Goal: Find specific page/section: Find specific page/section

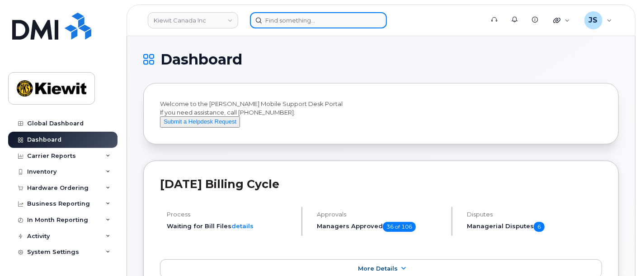
click at [298, 19] on input at bounding box center [318, 20] width 137 height 16
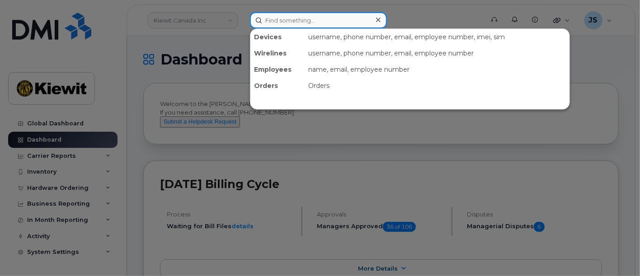
paste input "493976"
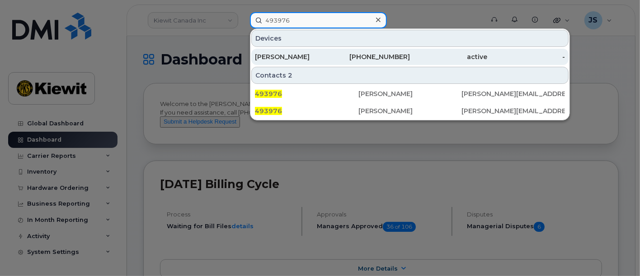
type input "493976"
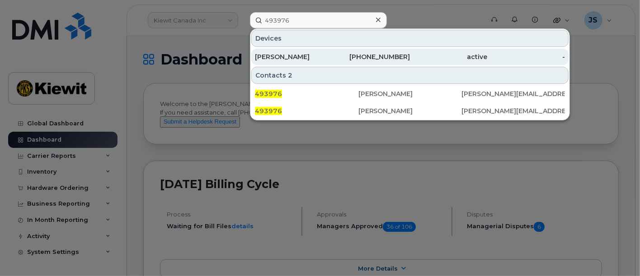
click at [275, 52] on div "[PERSON_NAME]" at bounding box center [294, 56] width 78 height 9
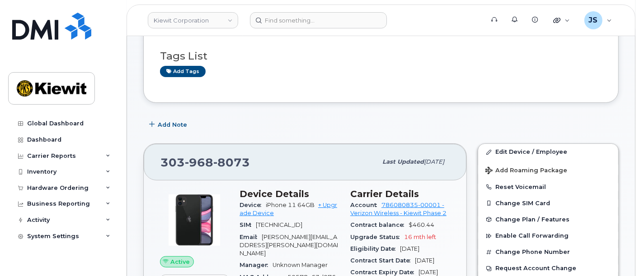
scroll to position [100, 0]
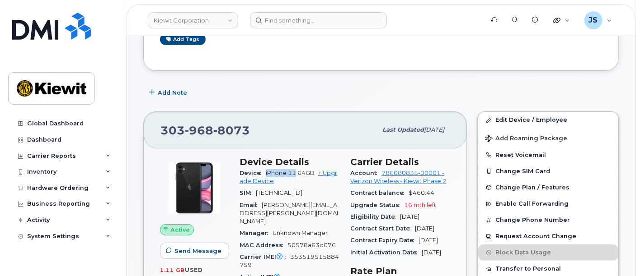
drag, startPoint x: 295, startPoint y: 173, endPoint x: 263, endPoint y: 172, distance: 32.1
click at [263, 172] on div "Device iPhone 11 64GB + Upgrade Device" at bounding box center [289, 178] width 100 height 20
copy span "iPhone 11"
drag, startPoint x: 250, startPoint y: 131, endPoint x: 142, endPoint y: 139, distance: 108.7
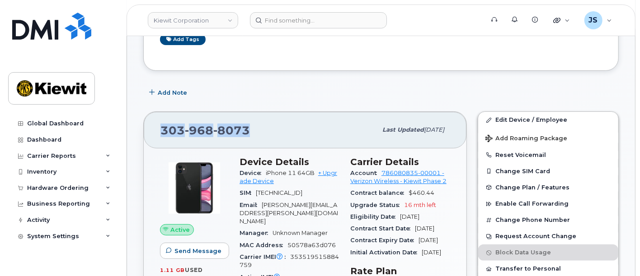
copy span "303 968 8073"
